Goal: Find specific page/section: Find specific page/section

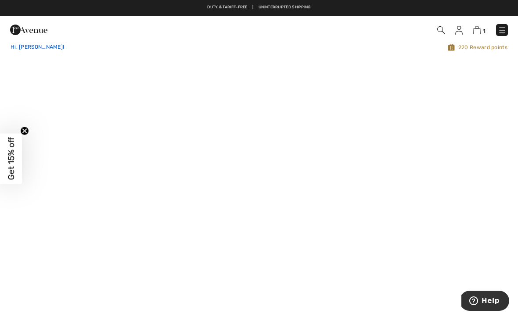
click at [23, 51] on div "Hi, [PERSON_NAME]!" at bounding box center [110, 47] width 213 height 8
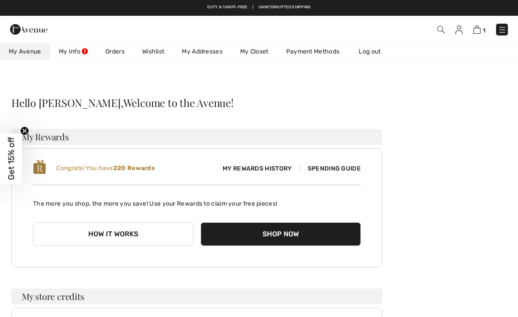
click at [433, 27] on span "1" at bounding box center [365, 30] width 285 height 12
click at [444, 29] on img at bounding box center [440, 29] width 7 height 7
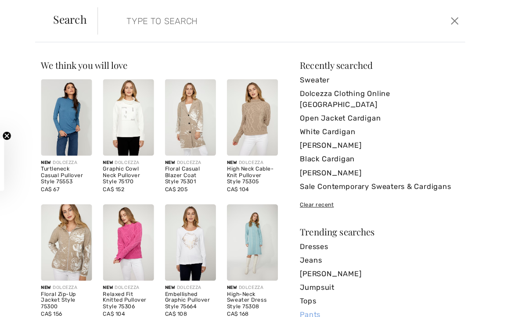
click at [307, 297] on link "Pants" at bounding box center [384, 303] width 154 height 13
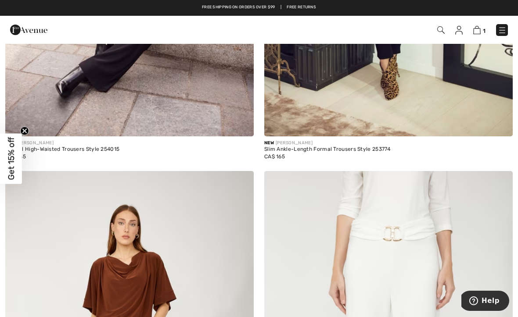
scroll to position [1586, 0]
